Goal: Ask a question

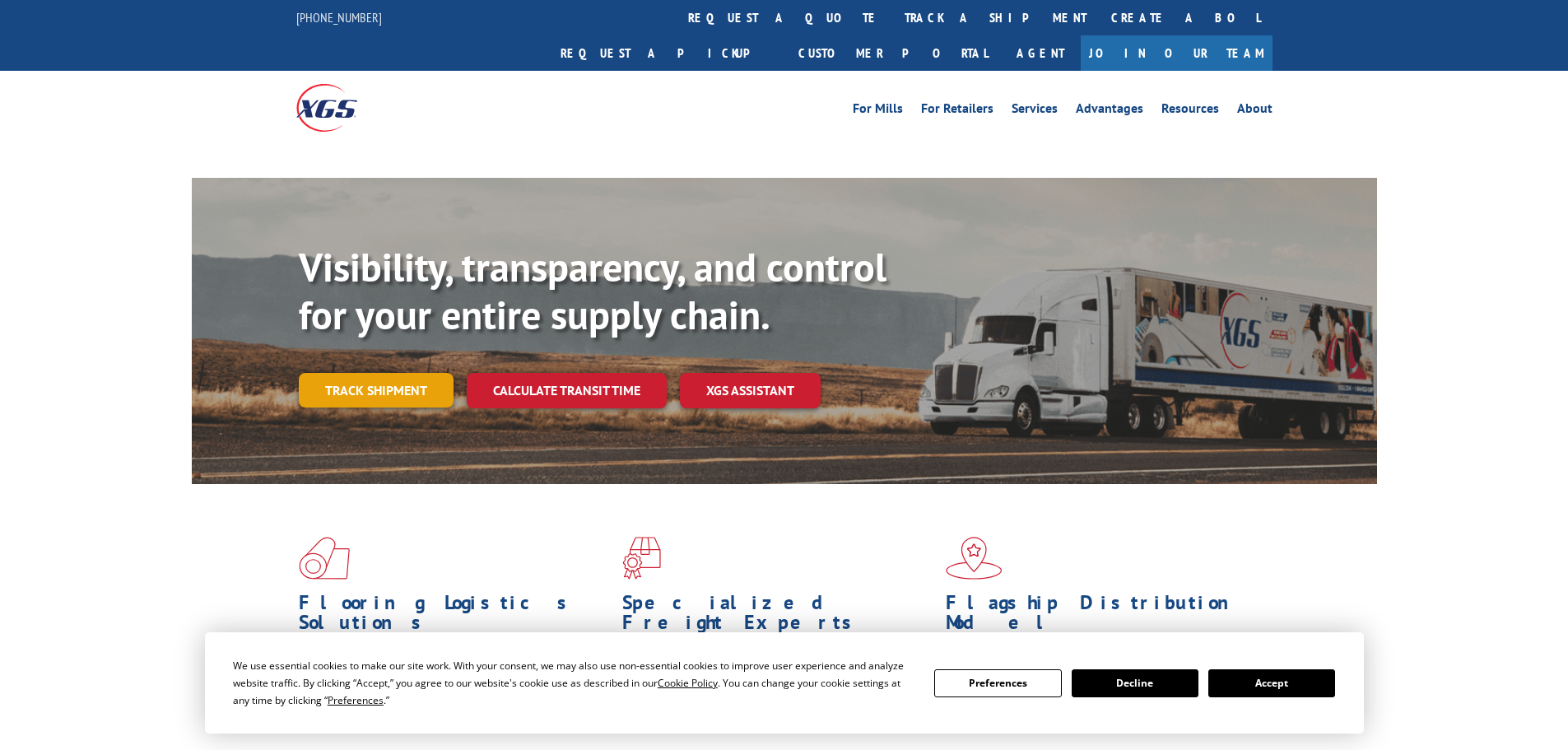
click at [380, 373] on link "Track shipment" at bounding box center [375, 390] width 155 height 34
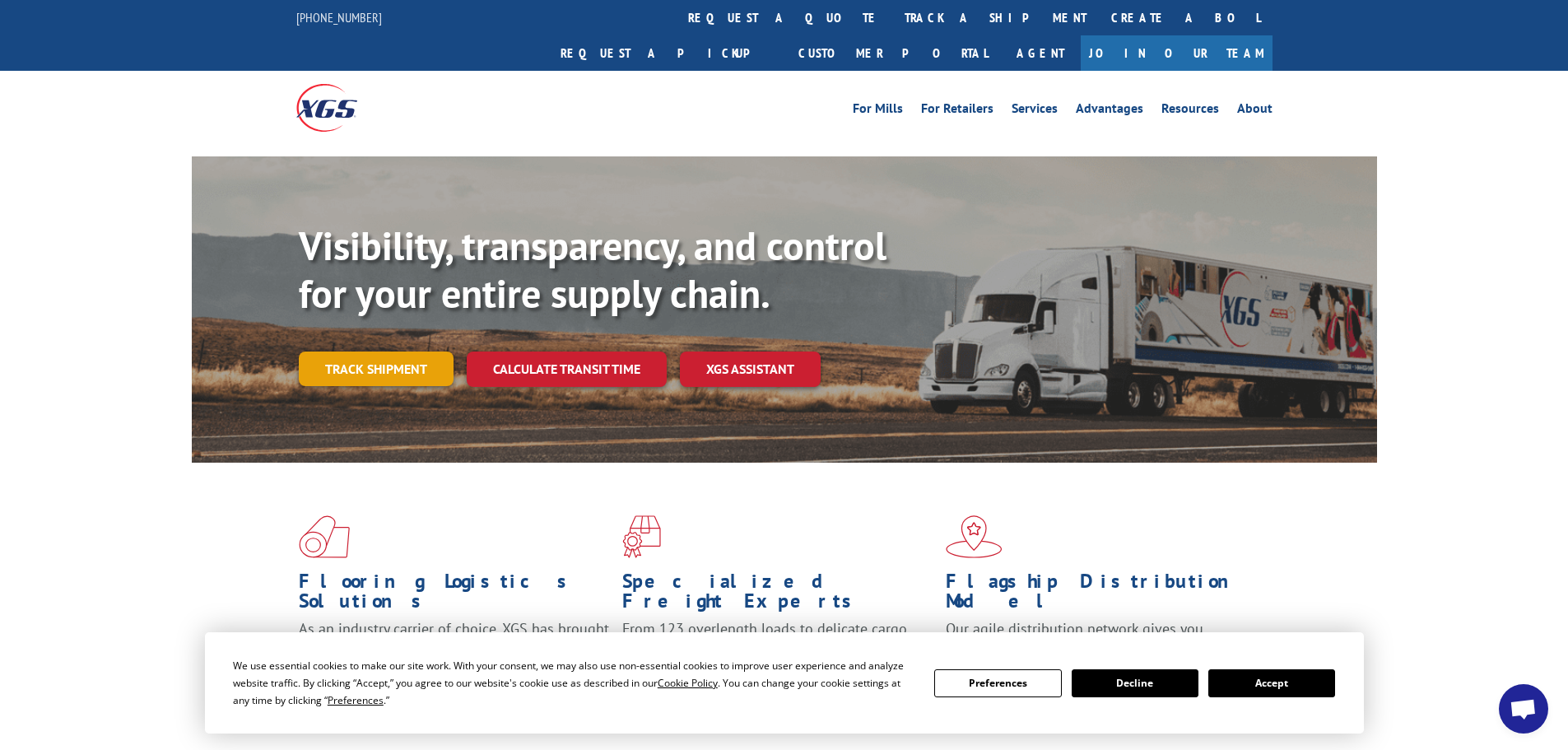
click at [344, 352] on link "Track shipment" at bounding box center [375, 368] width 155 height 34
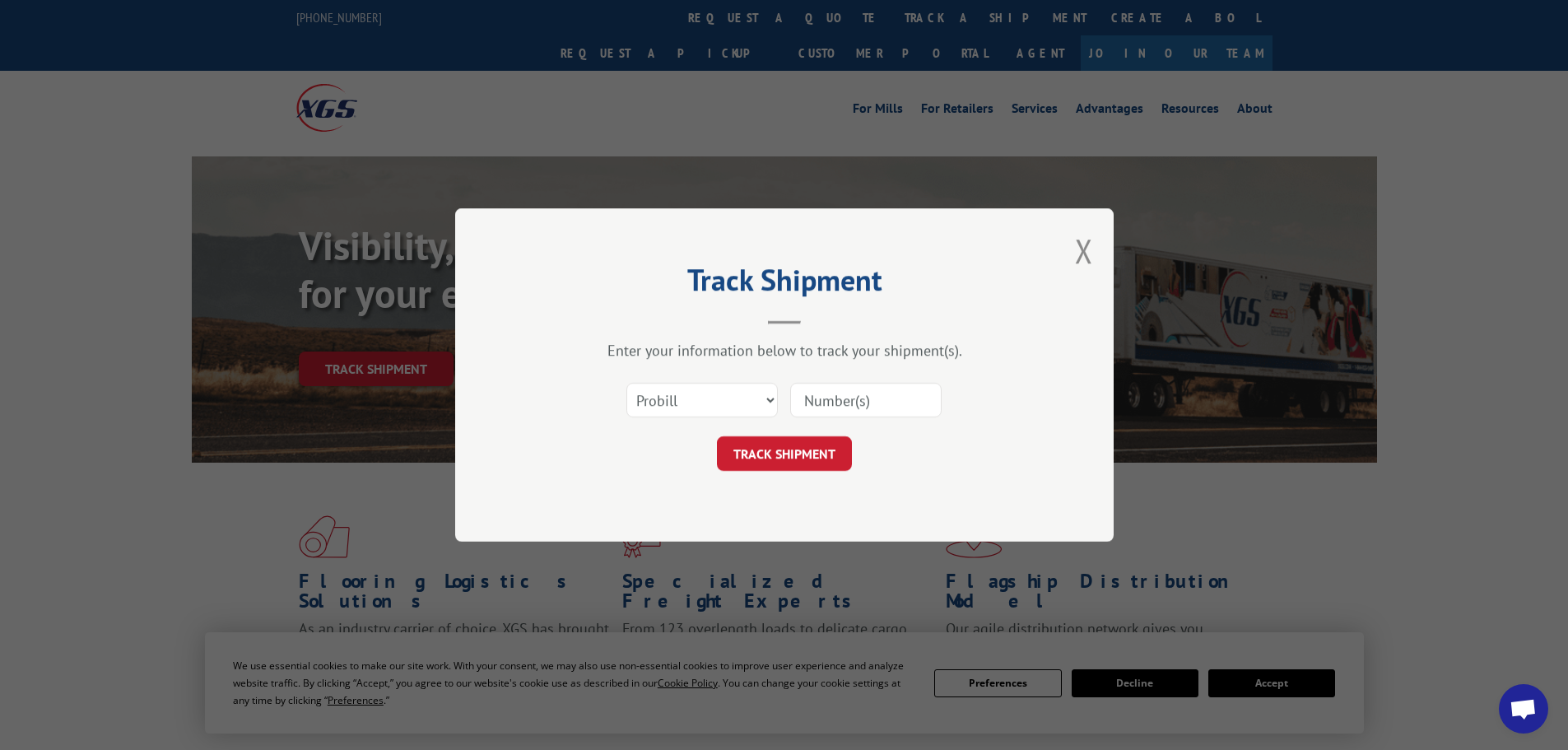
click at [866, 412] on input at bounding box center [866, 400] width 152 height 34
paste input "17450379"
type input "17450379"
click at [787, 457] on button "TRACK SHIPMENT" at bounding box center [784, 453] width 135 height 34
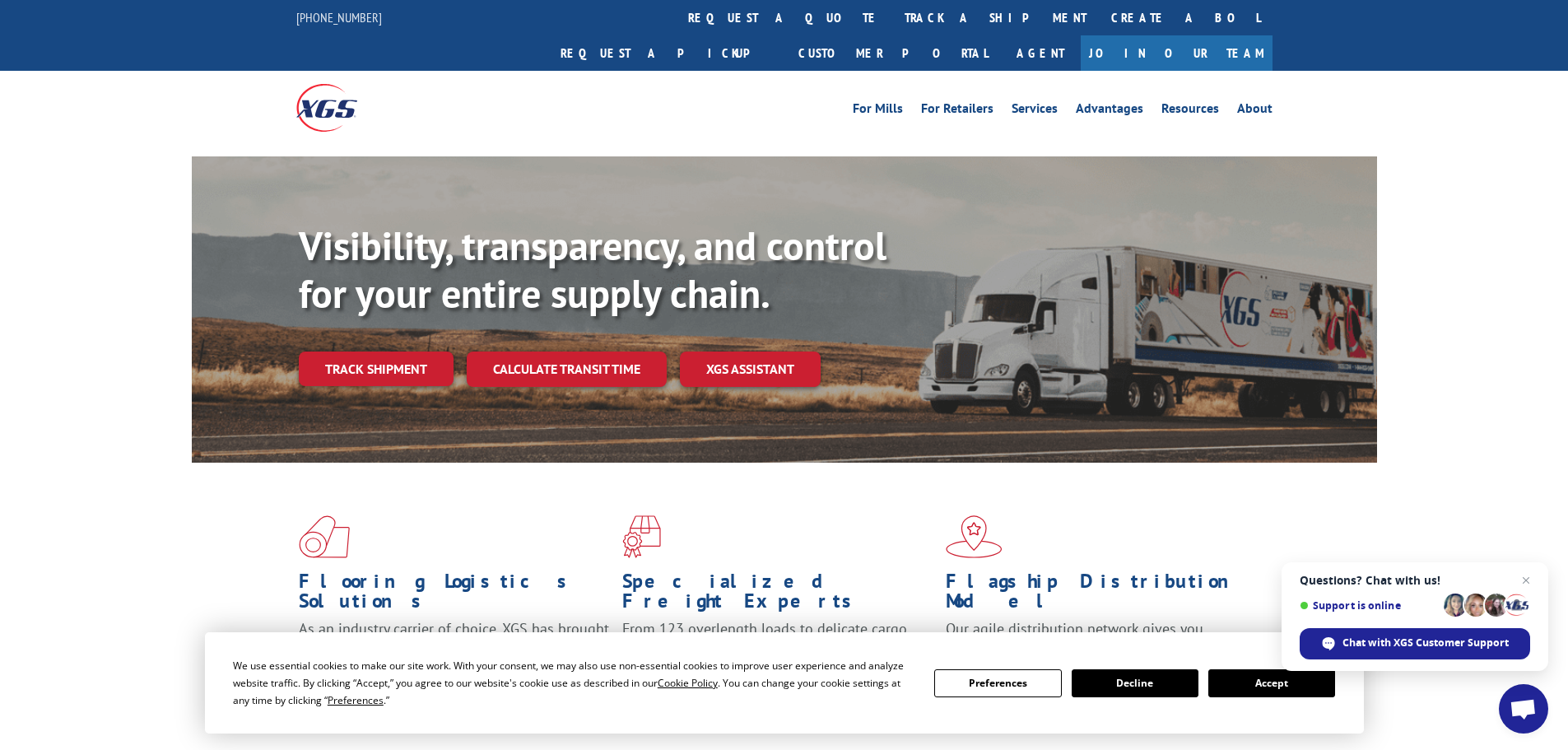
click at [774, 352] on link "XGS ASSISTANT" at bounding box center [750, 369] width 140 height 35
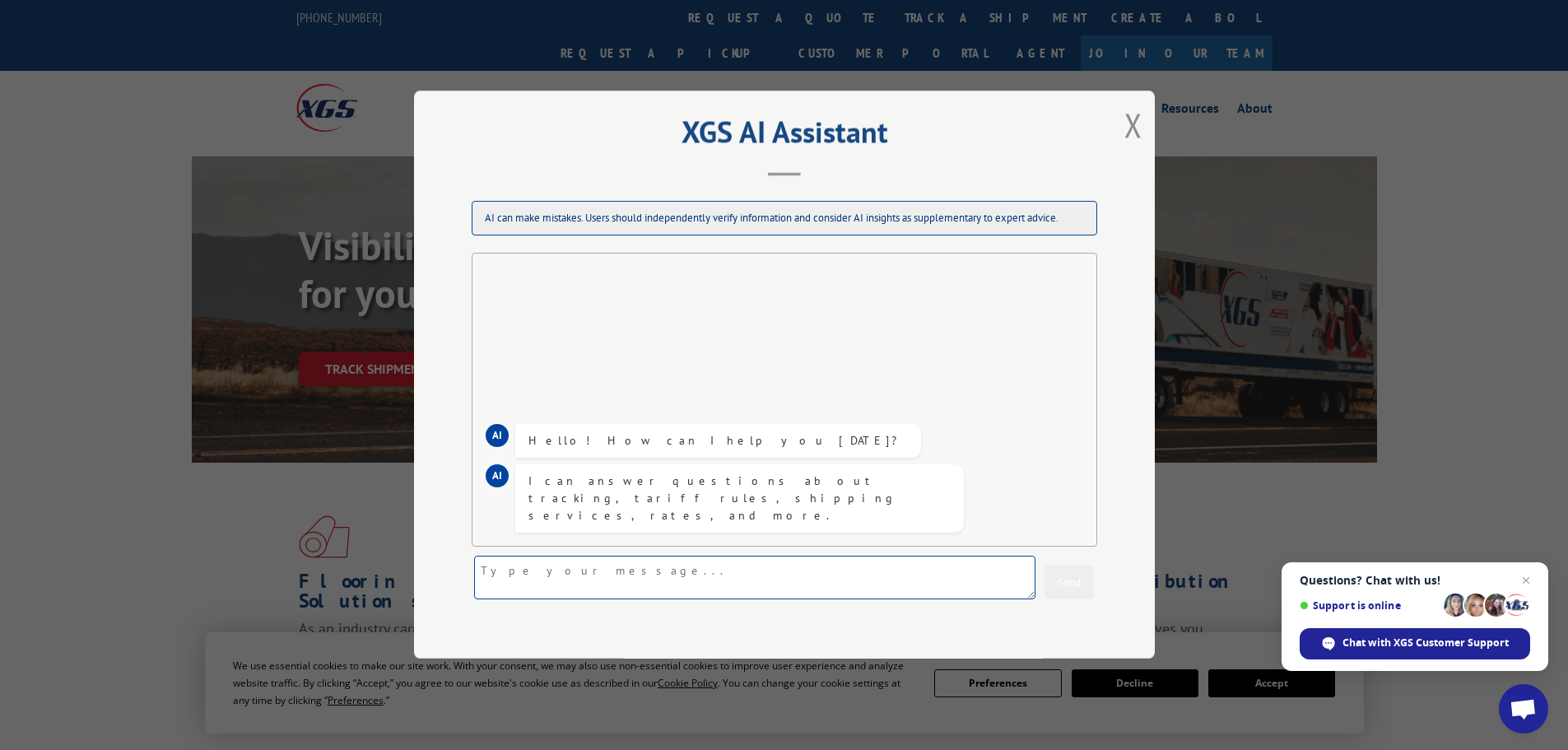
click at [686, 583] on textarea at bounding box center [755, 578] width 562 height 43
click at [1127, 127] on button "Close modal" at bounding box center [1134, 125] width 19 height 43
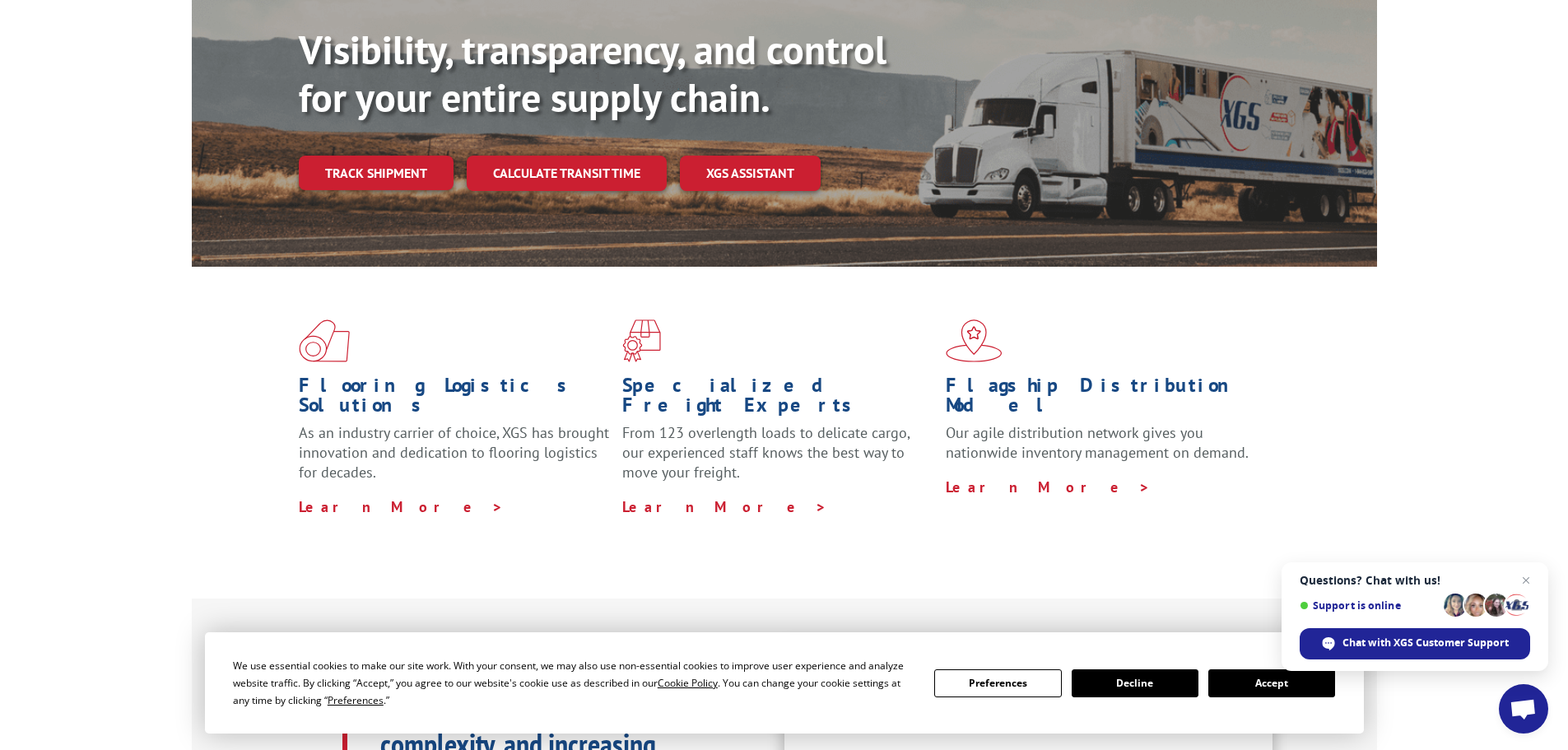
scroll to position [247, 0]
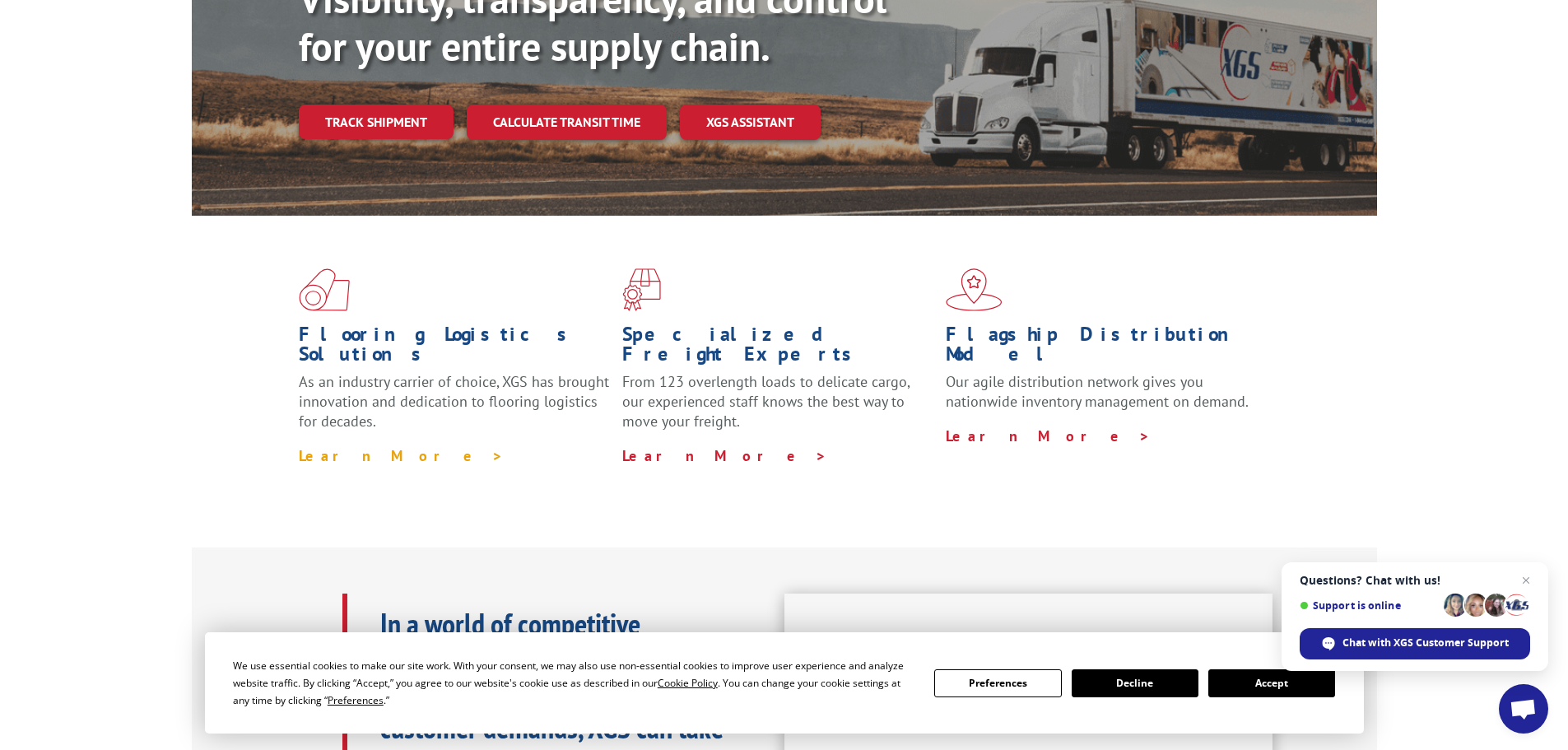
click at [364, 446] on link "Learn More >" at bounding box center [401, 455] width 205 height 19
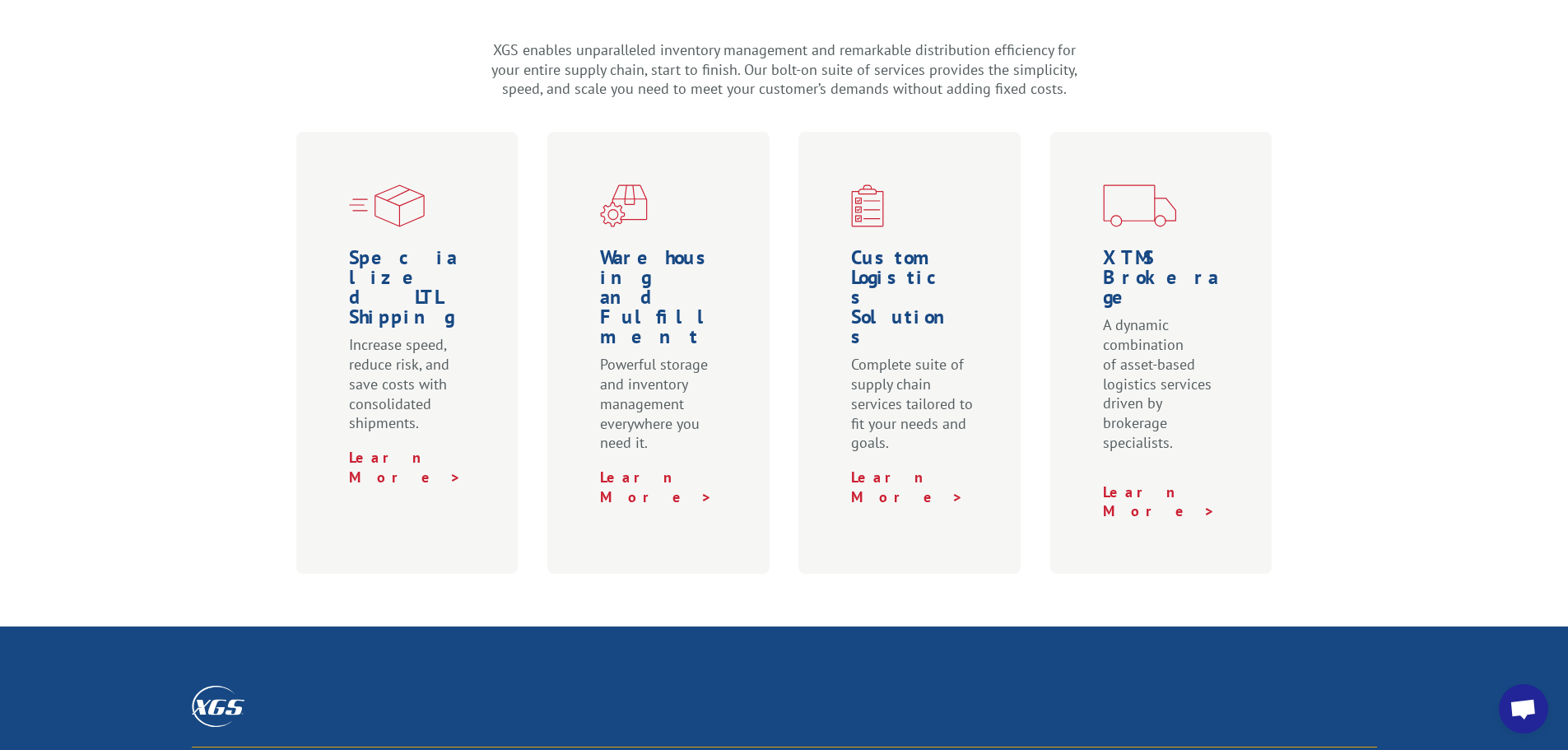
scroll to position [494, 0]
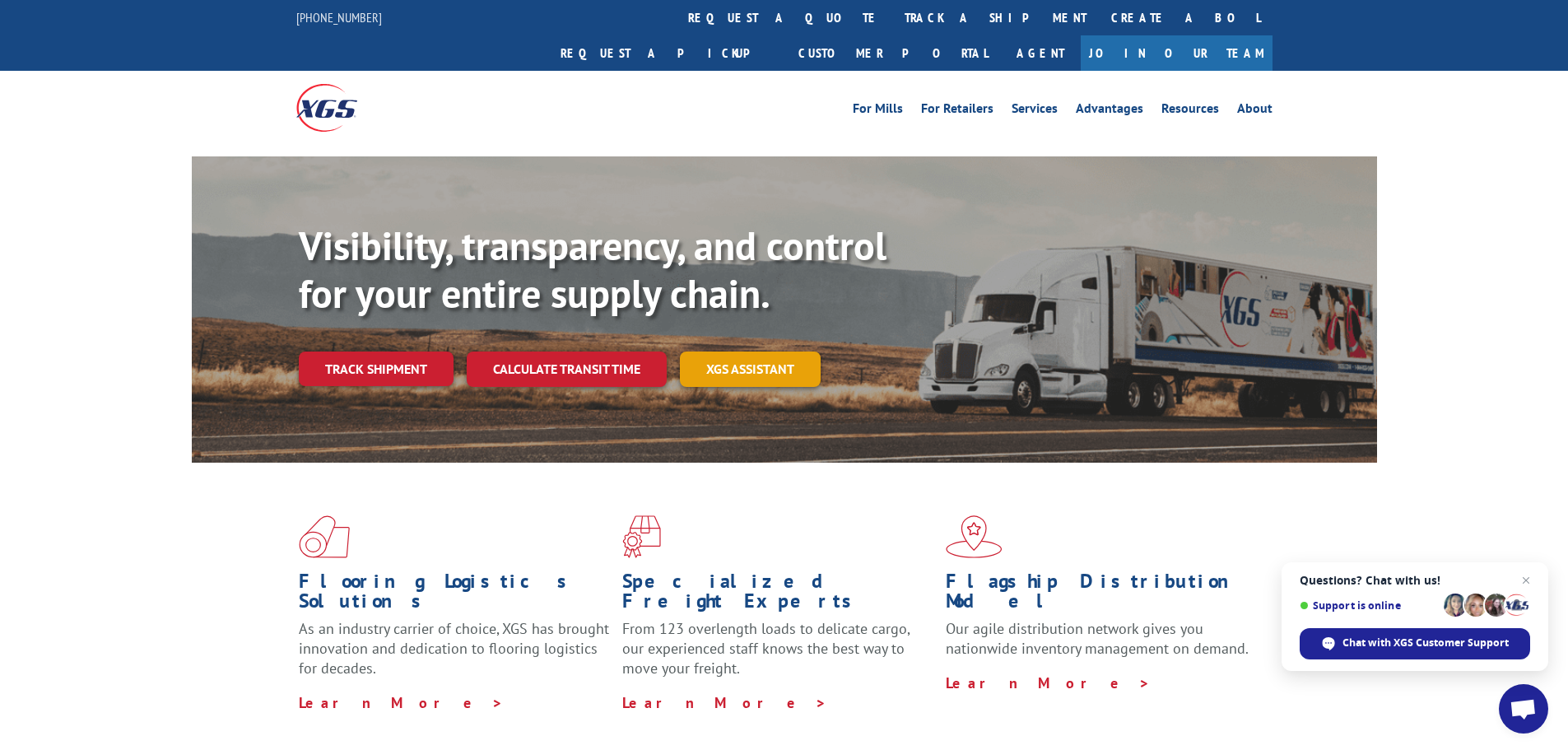
click at [712, 352] on link "XGS ASSISTANT" at bounding box center [750, 369] width 140 height 35
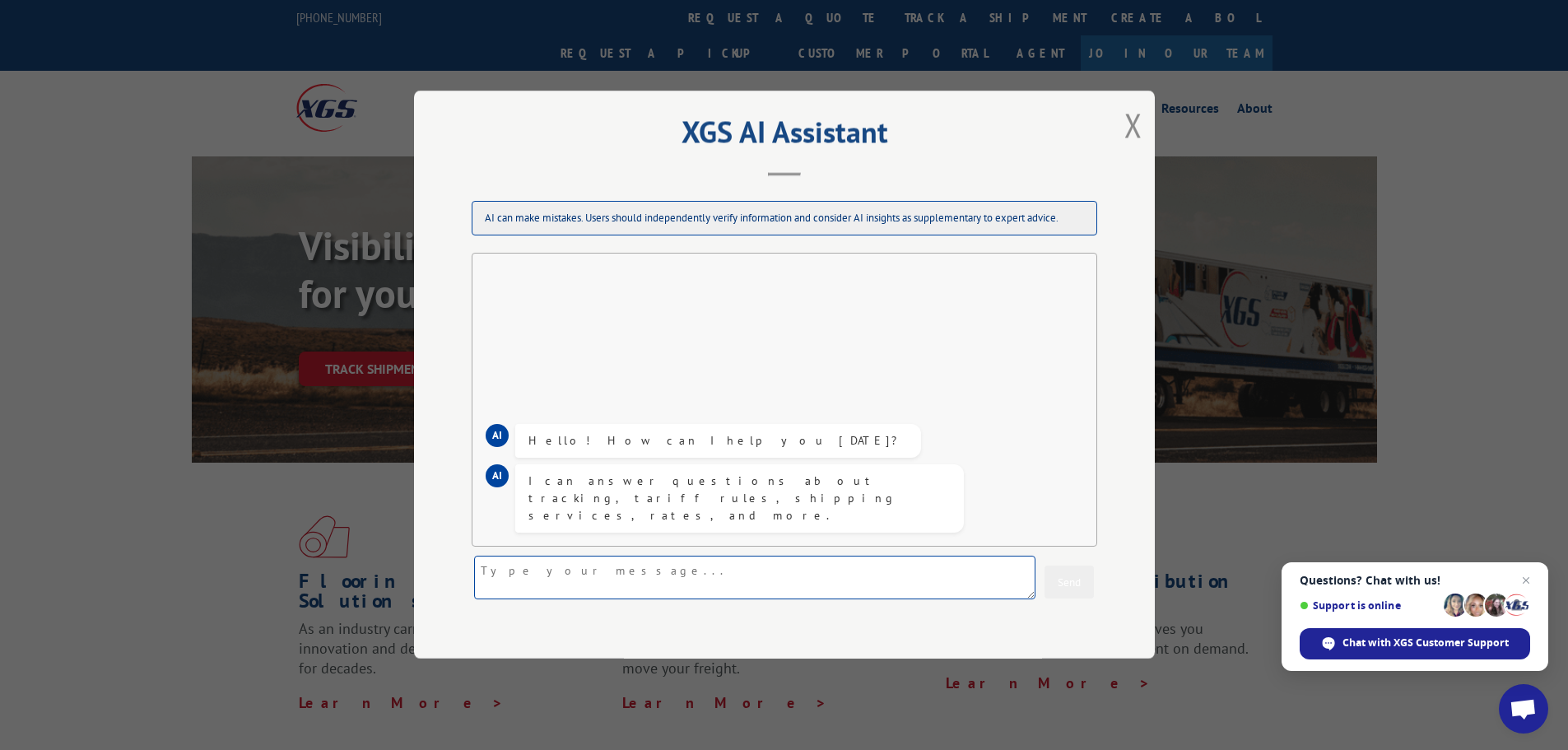
click at [656, 579] on textarea at bounding box center [755, 578] width 562 height 43
type textarea "How is home delivery done"
click at [839, 586] on textarea at bounding box center [755, 578] width 562 height 43
type textarea "Do the deliverers call the homeowner before delivering"
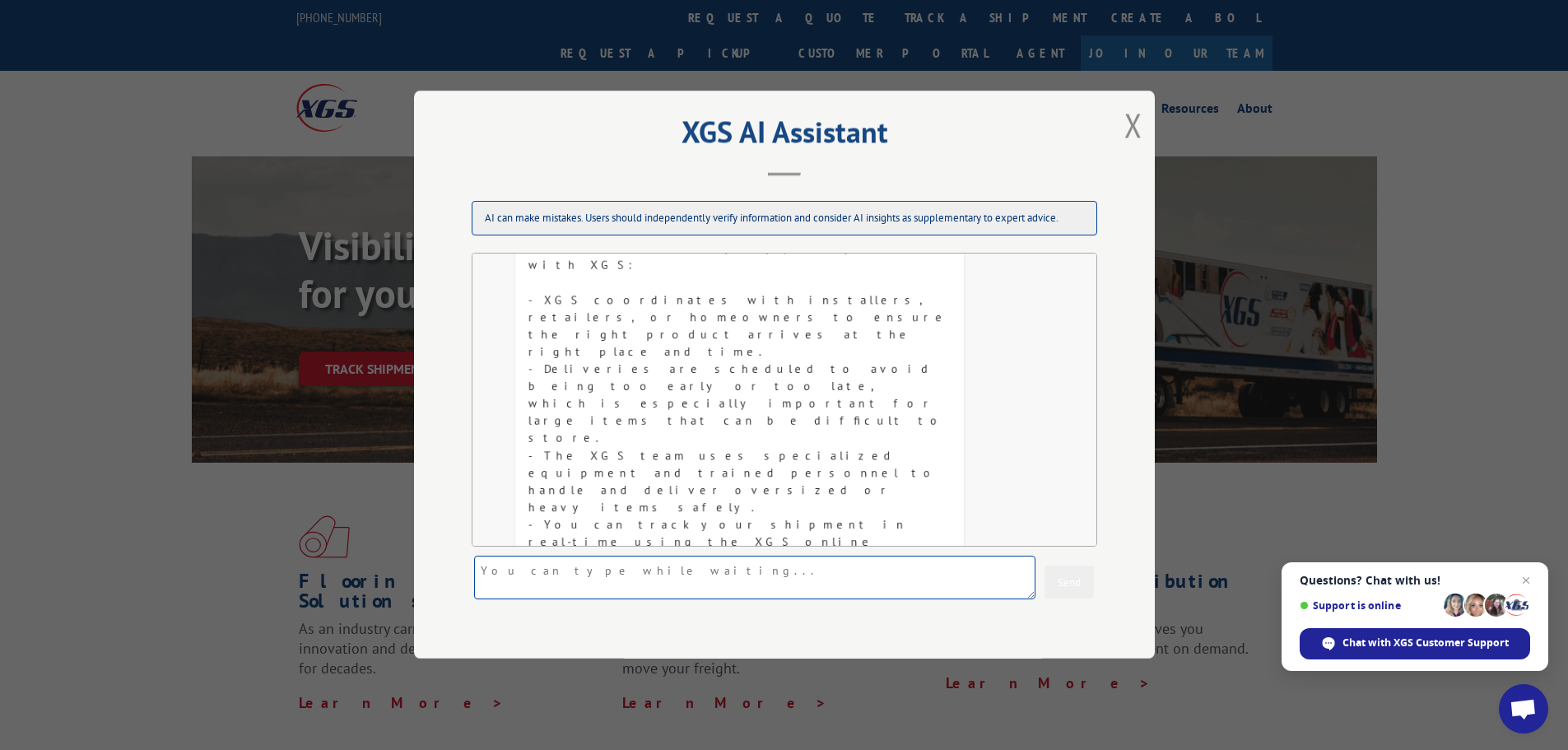
scroll to position [390, 0]
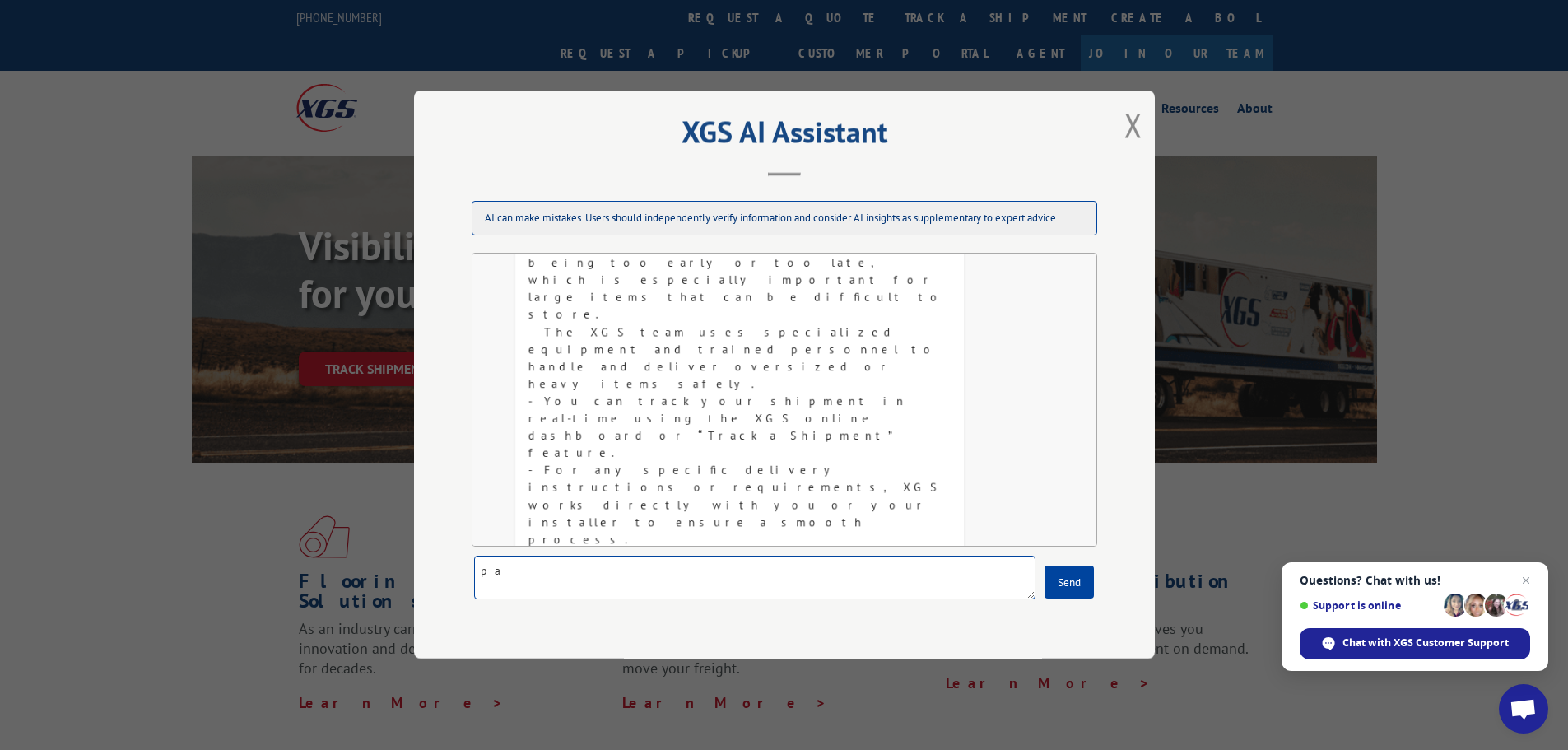
type textarea "p"
type textarea "a;oinv;a;aos;igado"
type textarea "Are deliveries scheduled with the company it's being delivered to"
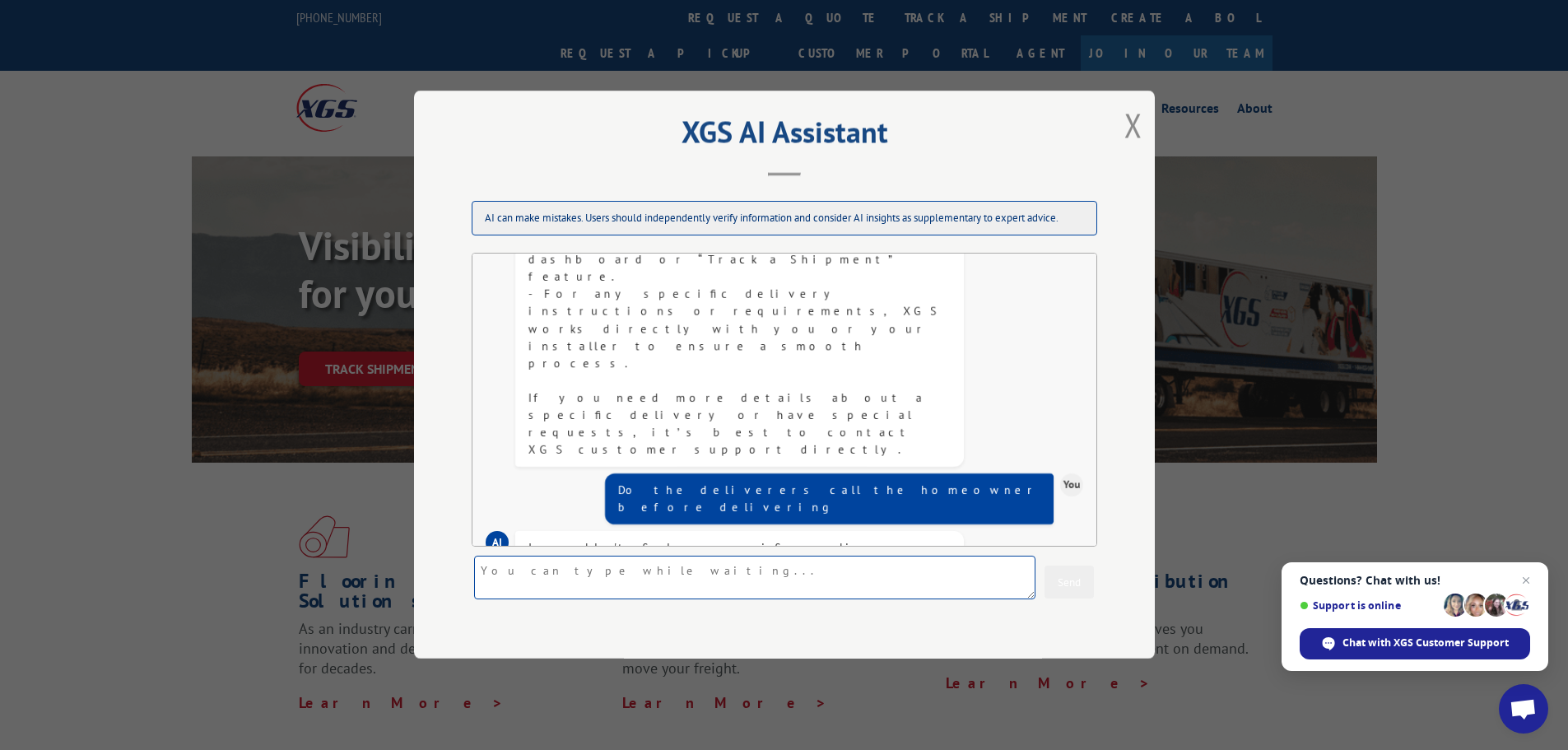
scroll to position [811, 0]
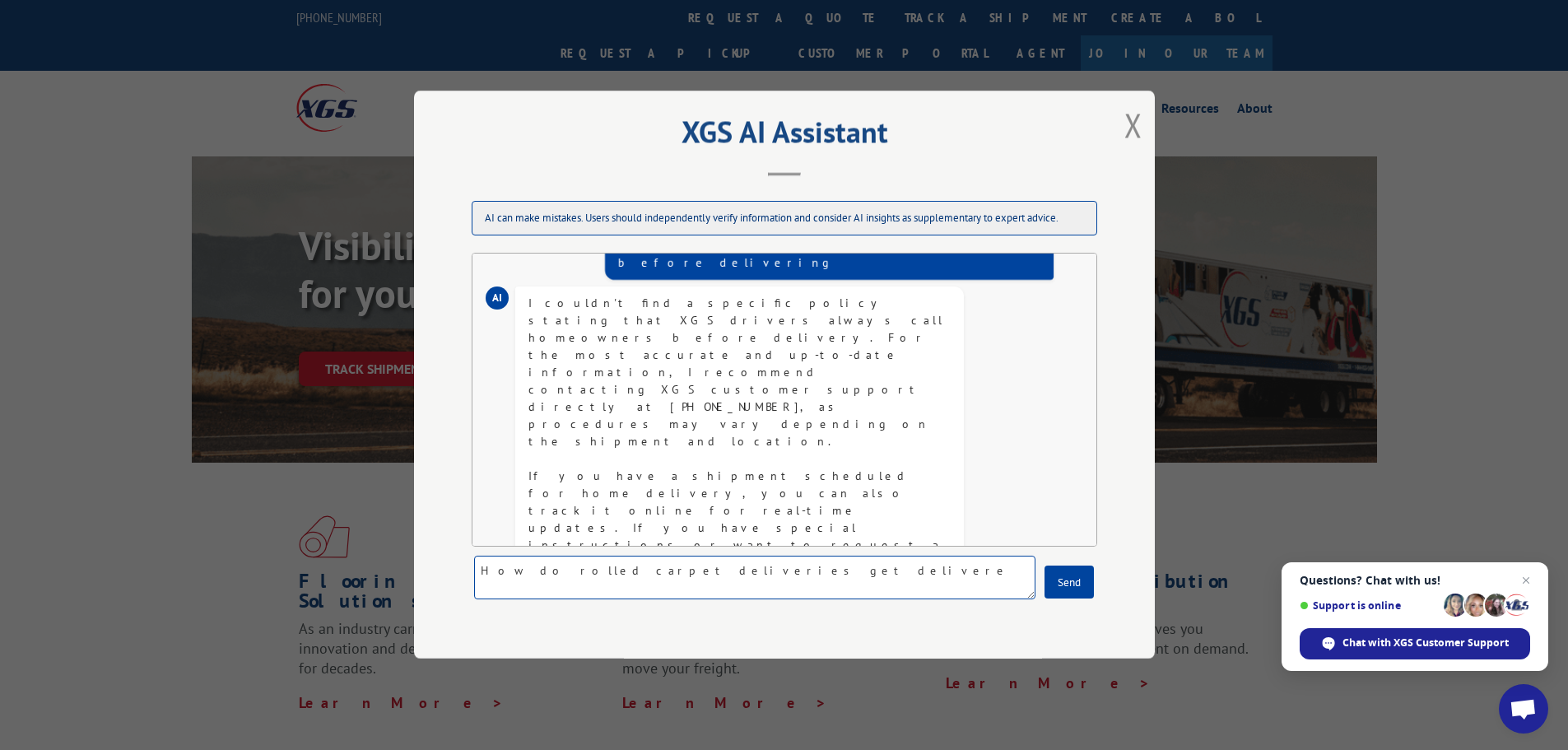
type textarea "How do rolled carpet deliveries get delivered"
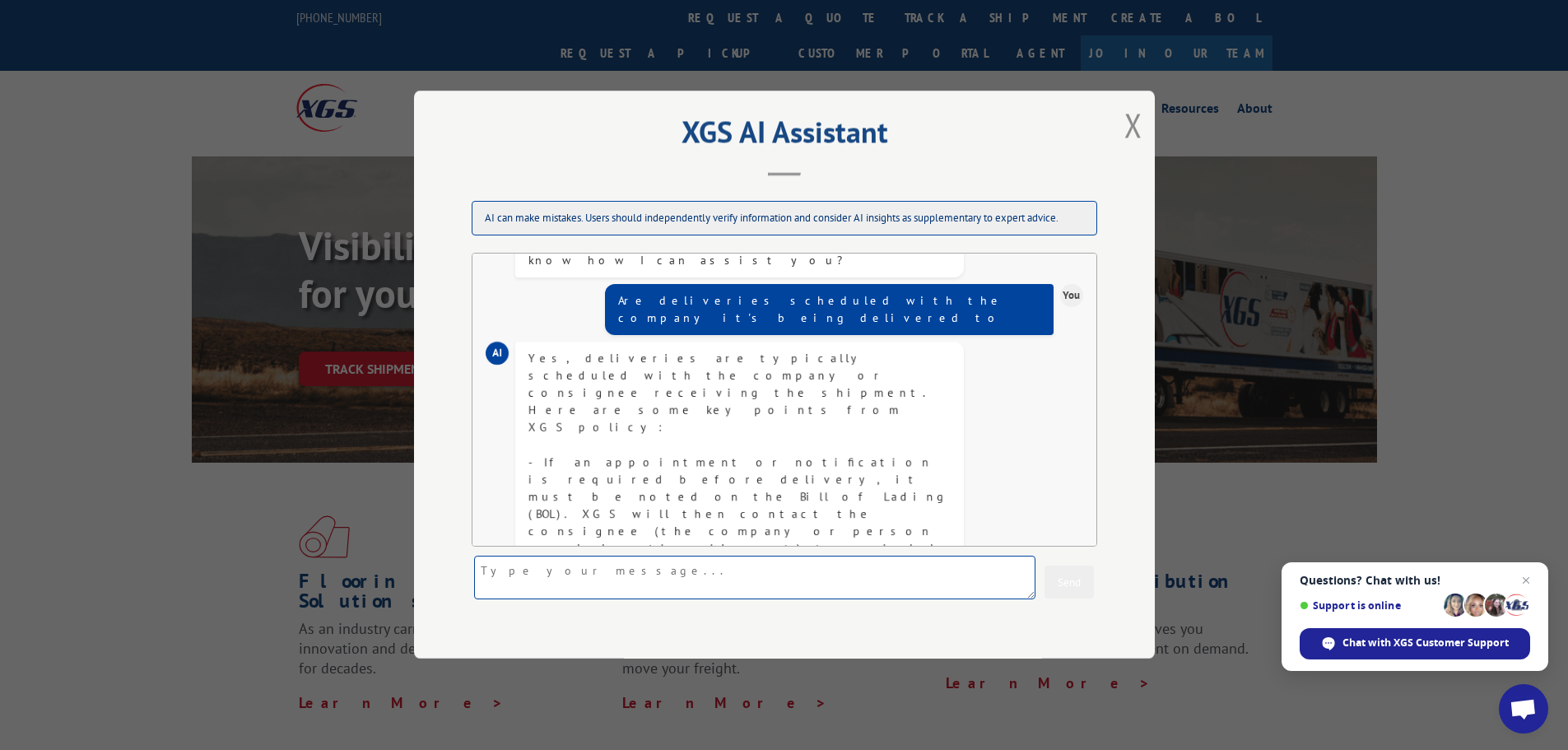
scroll to position [1342, 0]
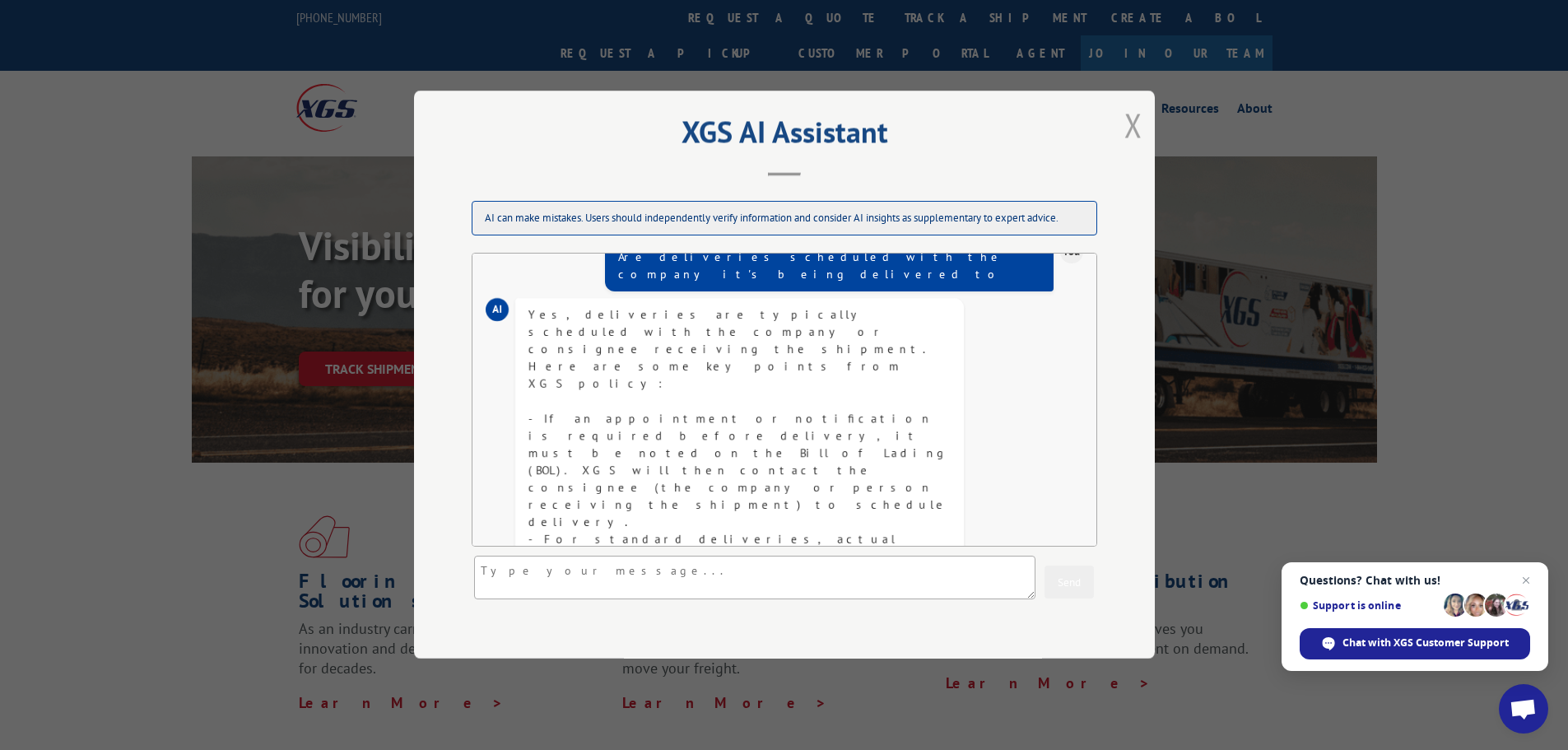
click at [1130, 133] on button "Close modal" at bounding box center [1134, 125] width 19 height 43
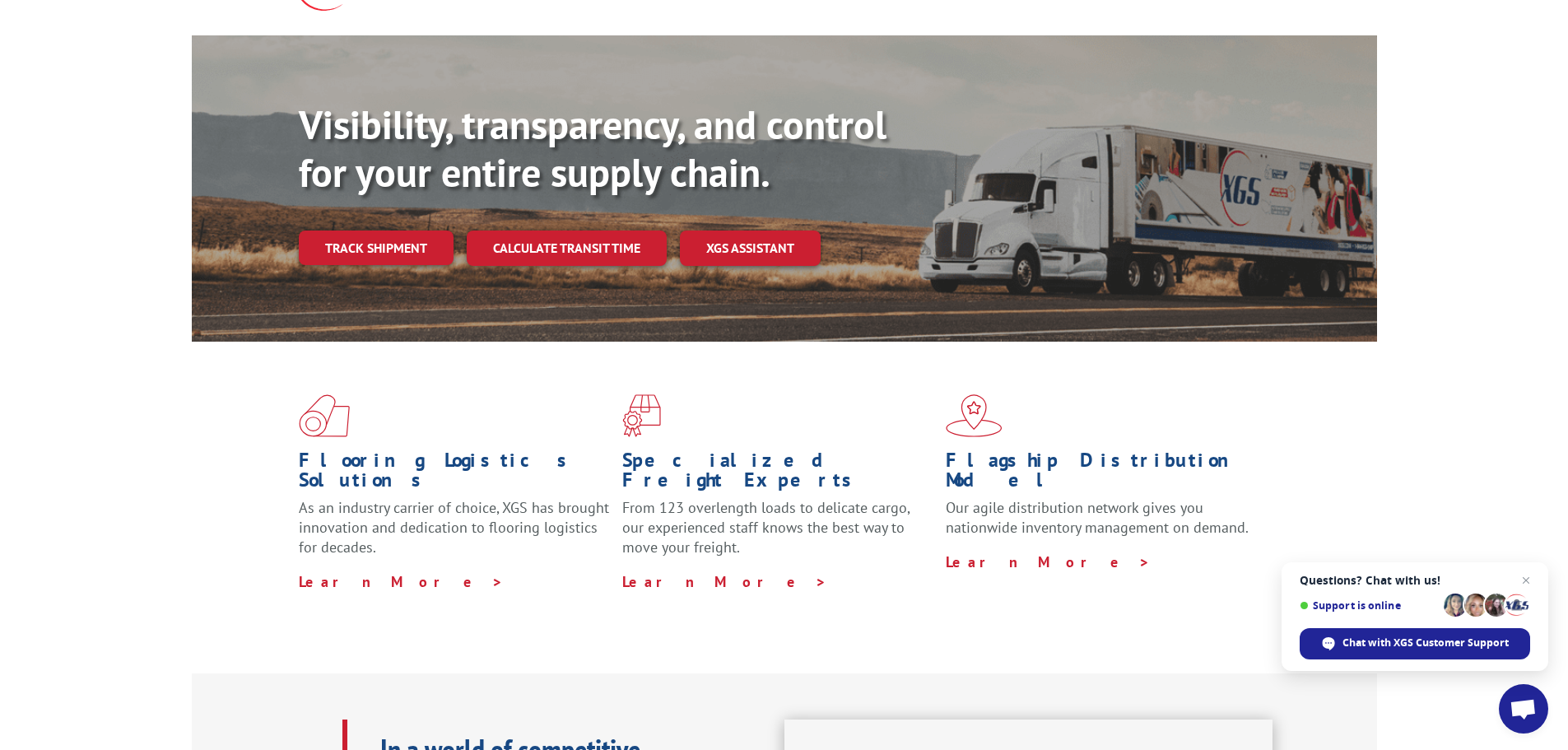
scroll to position [164, 0]
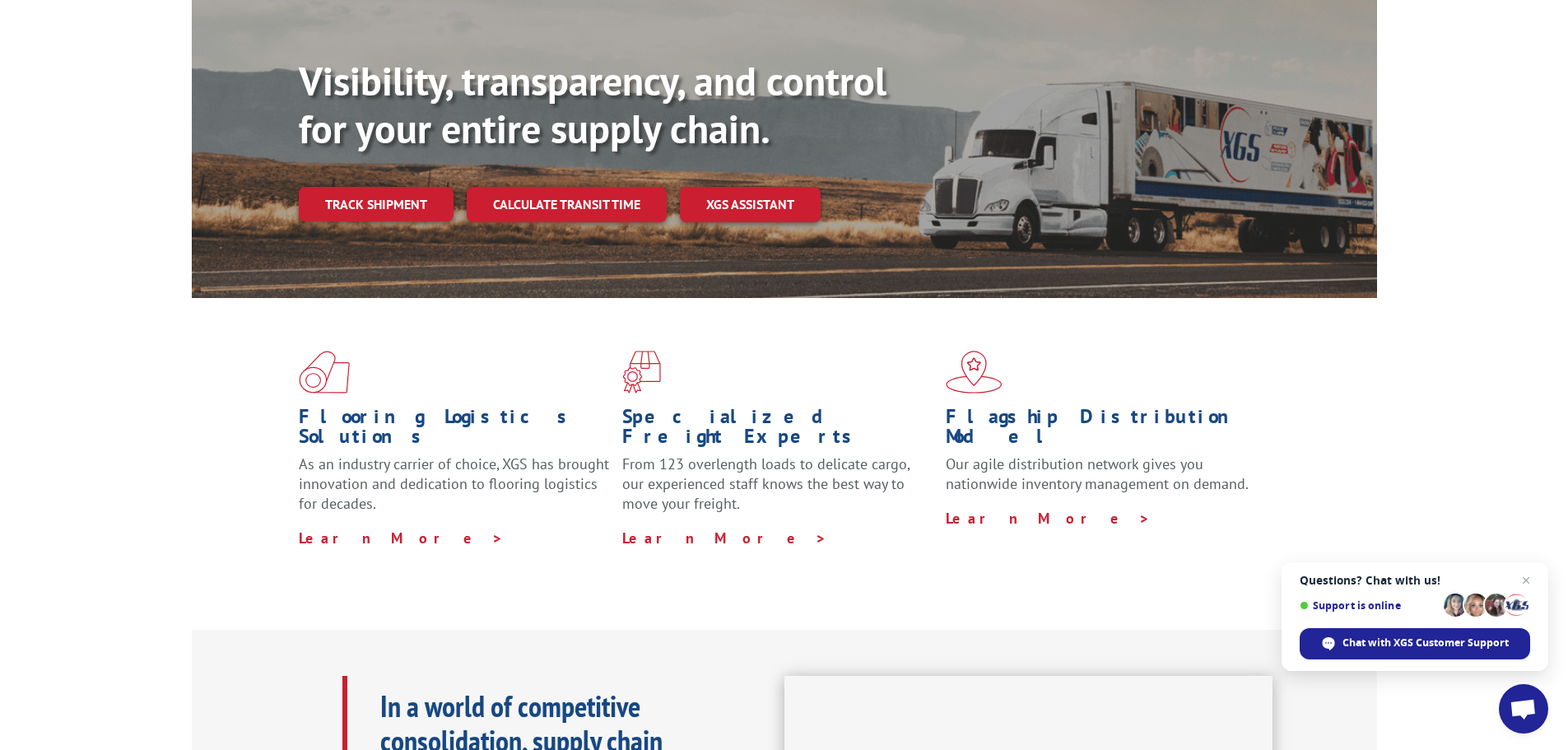
click at [1354, 579] on span "Questions? Chat with us!" at bounding box center [1414, 580] width 230 height 13
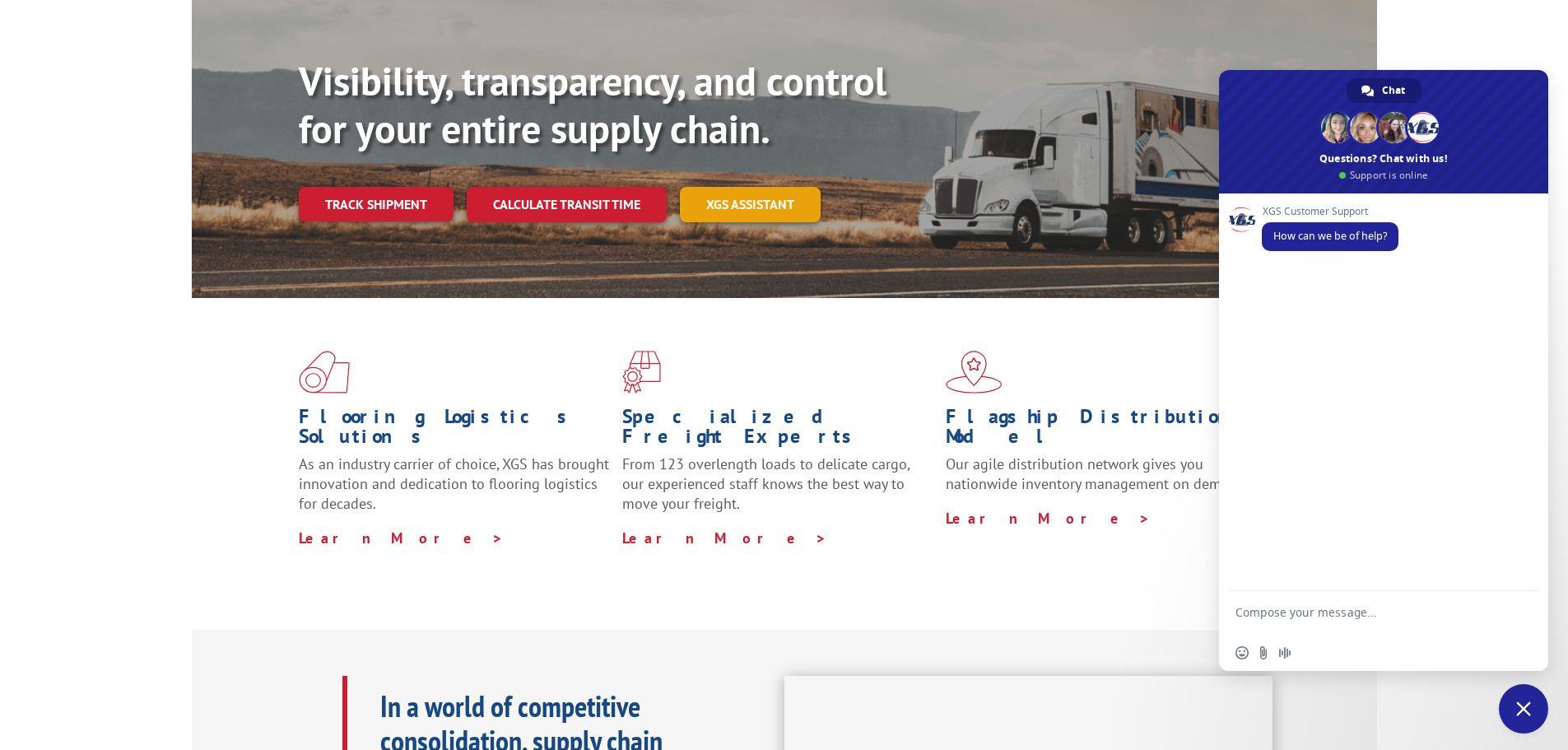
click at [705, 187] on link "XGS ASSISTANT" at bounding box center [750, 205] width 140 height 35
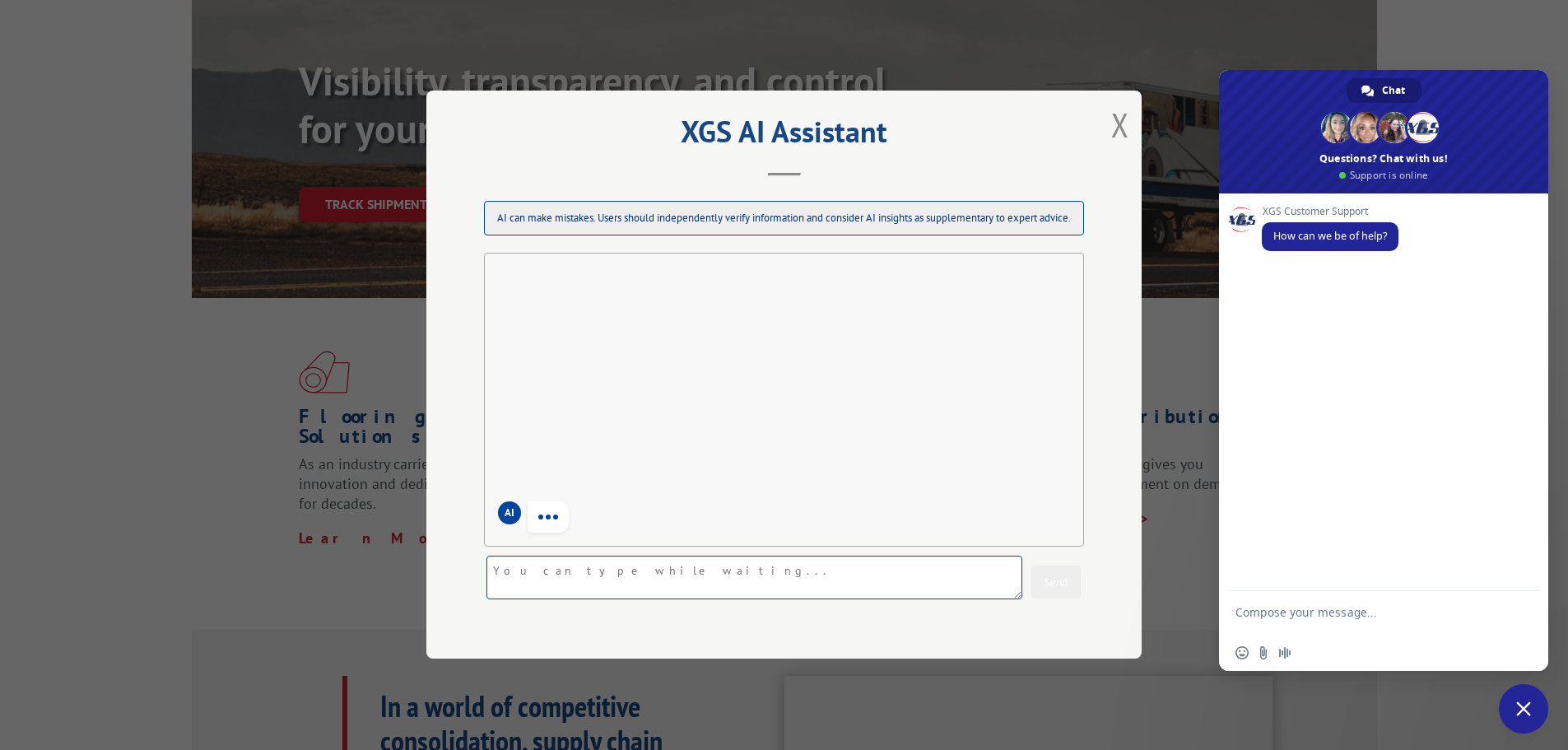
scroll to position [0, 0]
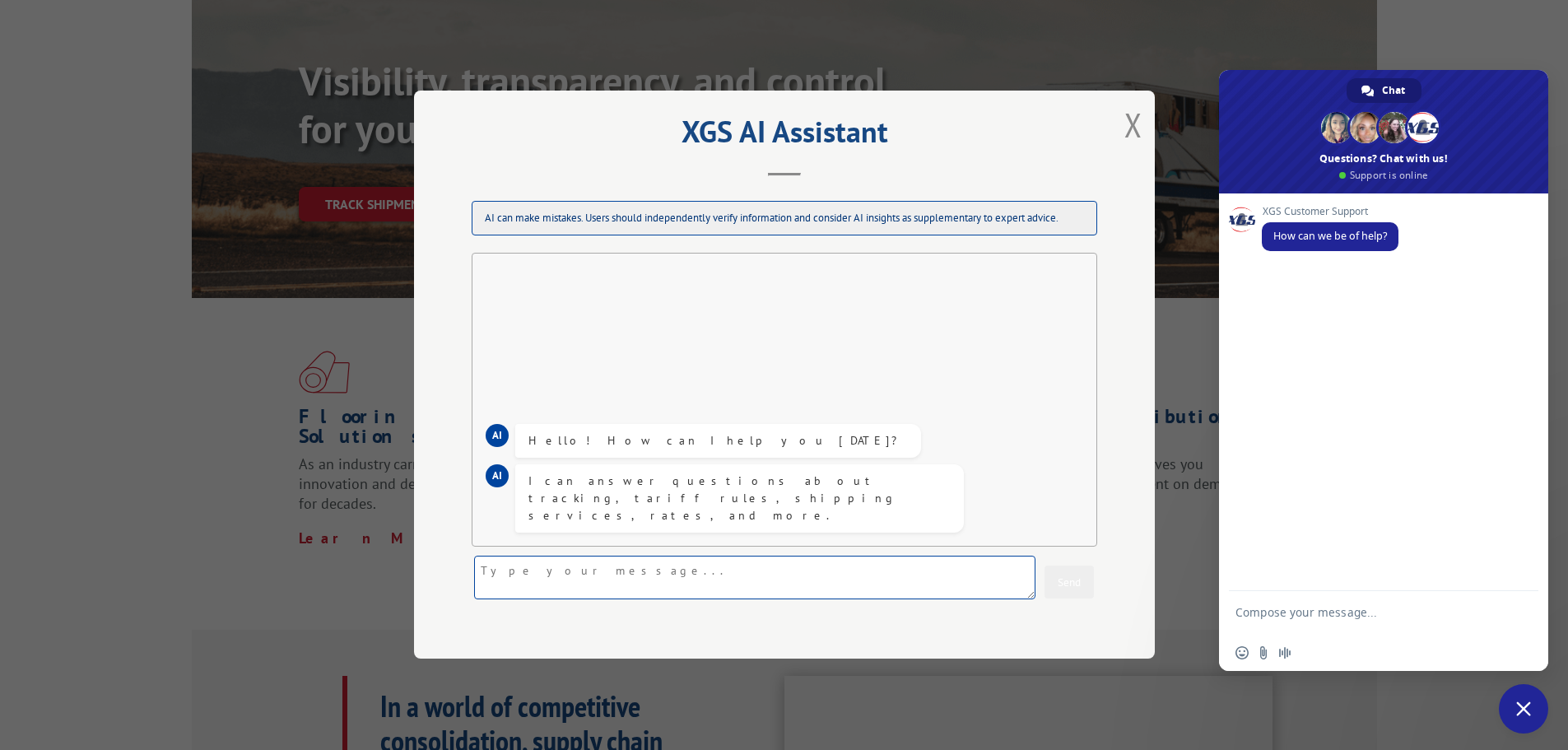
click at [614, 564] on textarea at bounding box center [755, 578] width 562 height 43
type textarea "how are rolled carpet deliveries delivered"
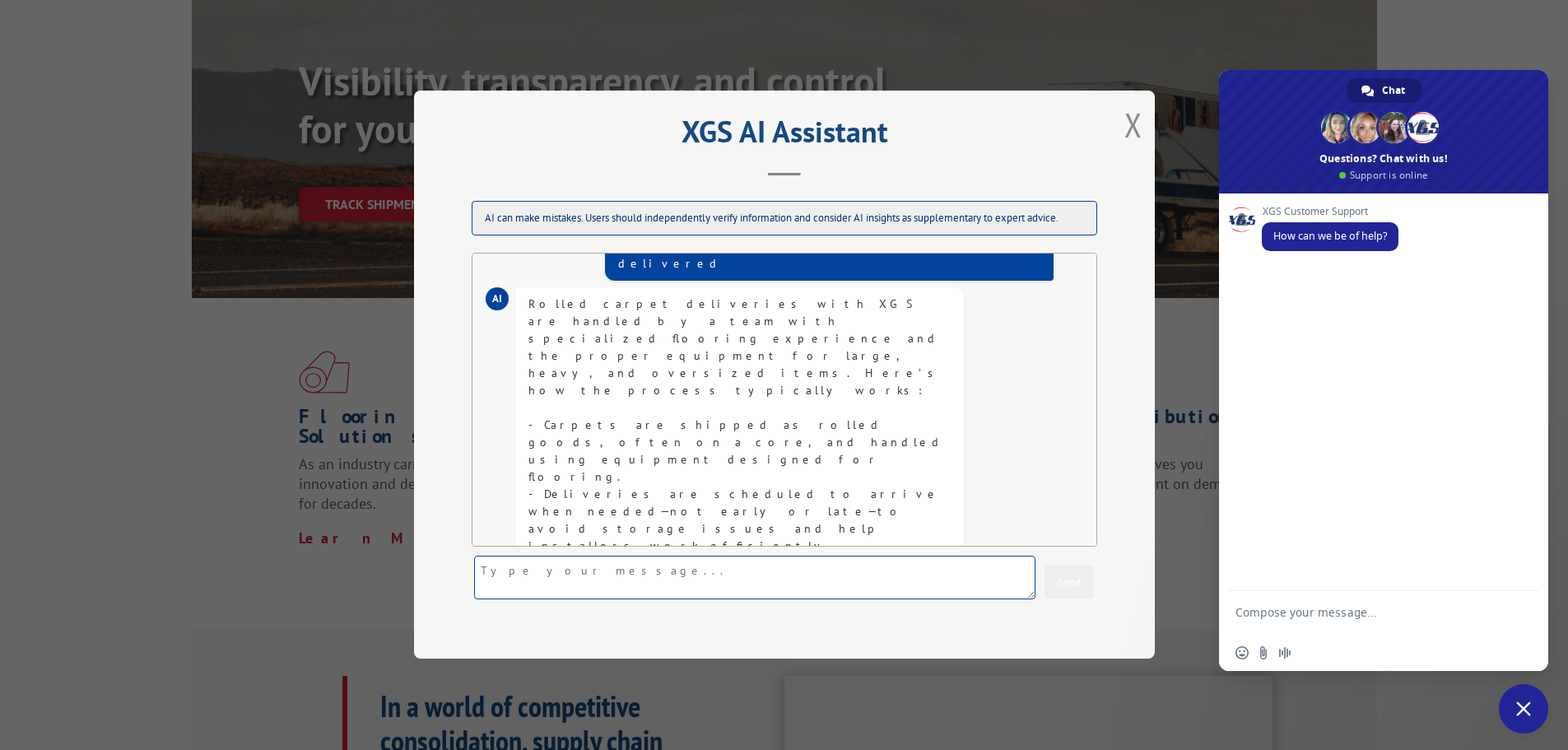
scroll to position [158, 0]
type textarea "how is rolled carpet delivered to customer homes"
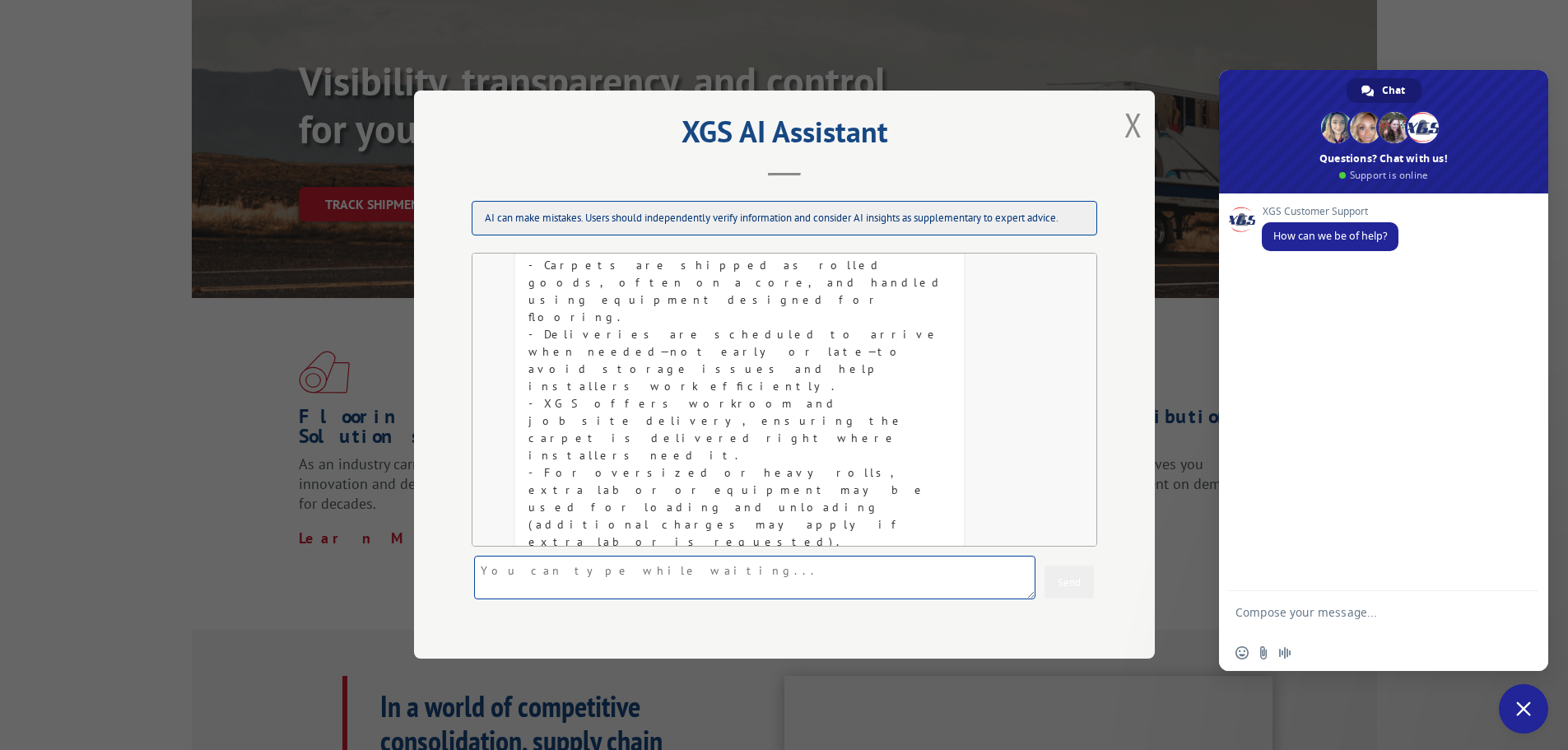
scroll to position [685, 0]
